Goal: Navigation & Orientation: Find specific page/section

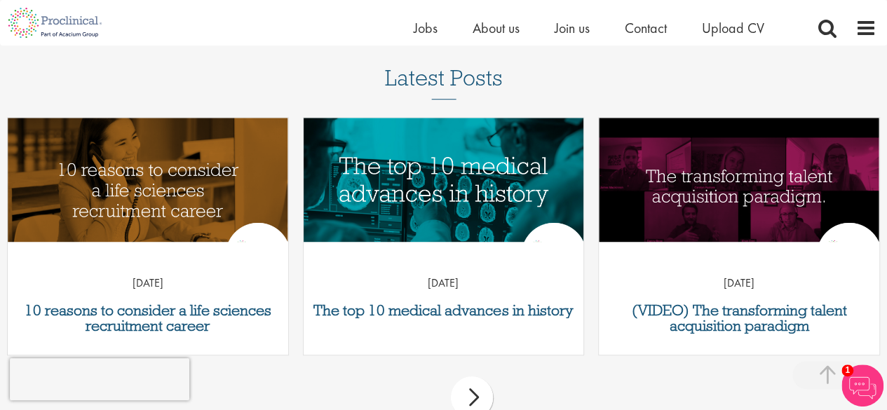
scroll to position [70, 0]
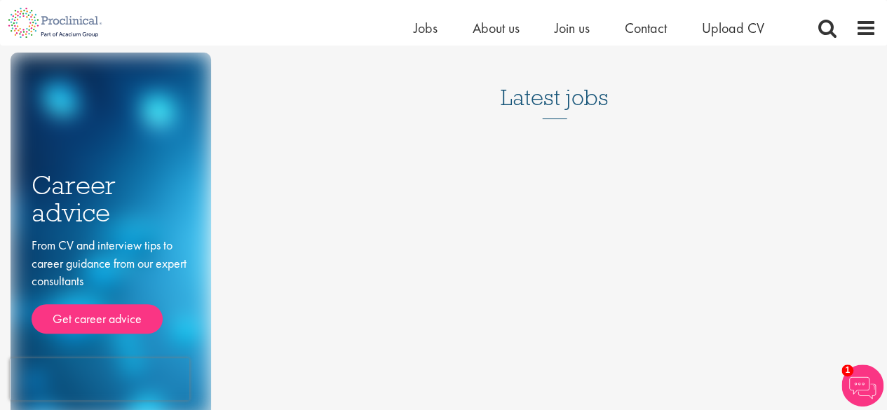
click at [423, 44] on div "Home Jobs About us Join us Contact Upload CV" at bounding box center [605, 32] width 385 height 28
click at [427, 34] on span "Jobs" at bounding box center [425, 28] width 24 height 18
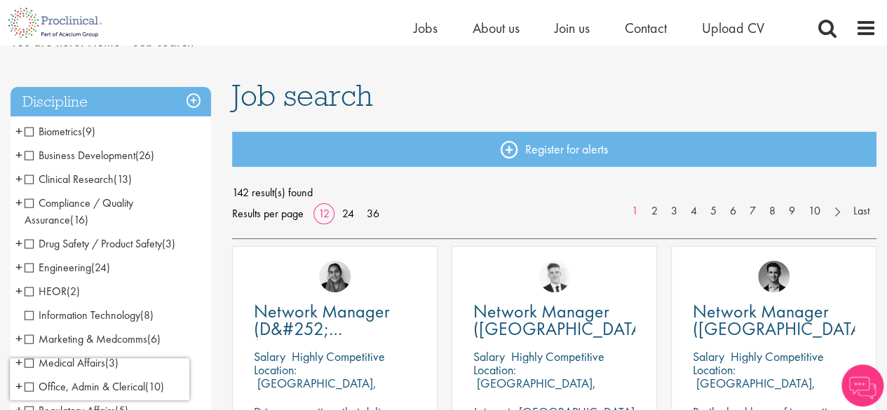
scroll to position [70, 0]
click at [31, 177] on span "Clinical Research" at bounding box center [69, 179] width 89 height 15
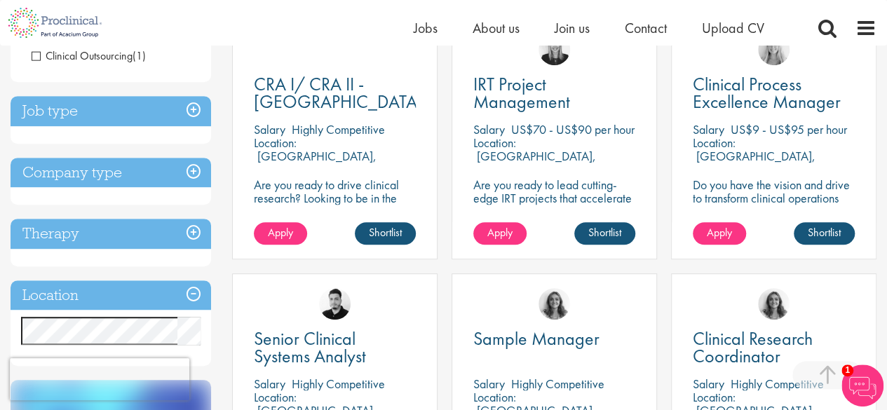
scroll to position [367, 0]
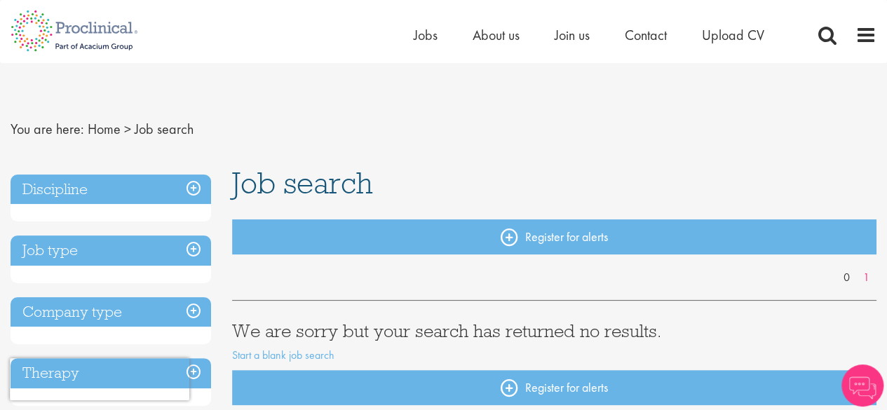
click at [195, 185] on h3 "Discipline" at bounding box center [111, 190] width 200 height 30
